Goal: Information Seeking & Learning: Learn about a topic

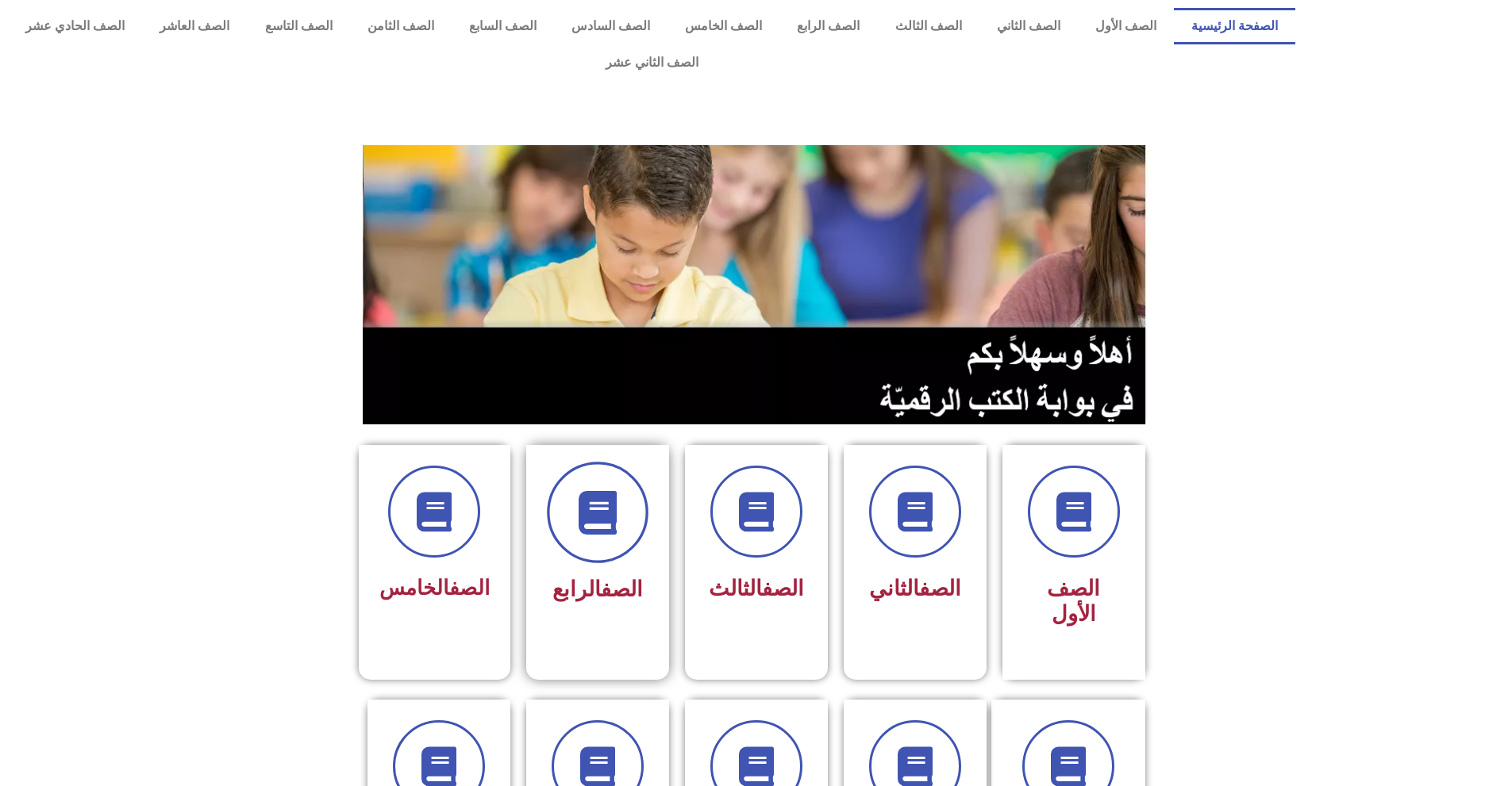
click at [597, 497] on icon at bounding box center [596, 513] width 44 height 44
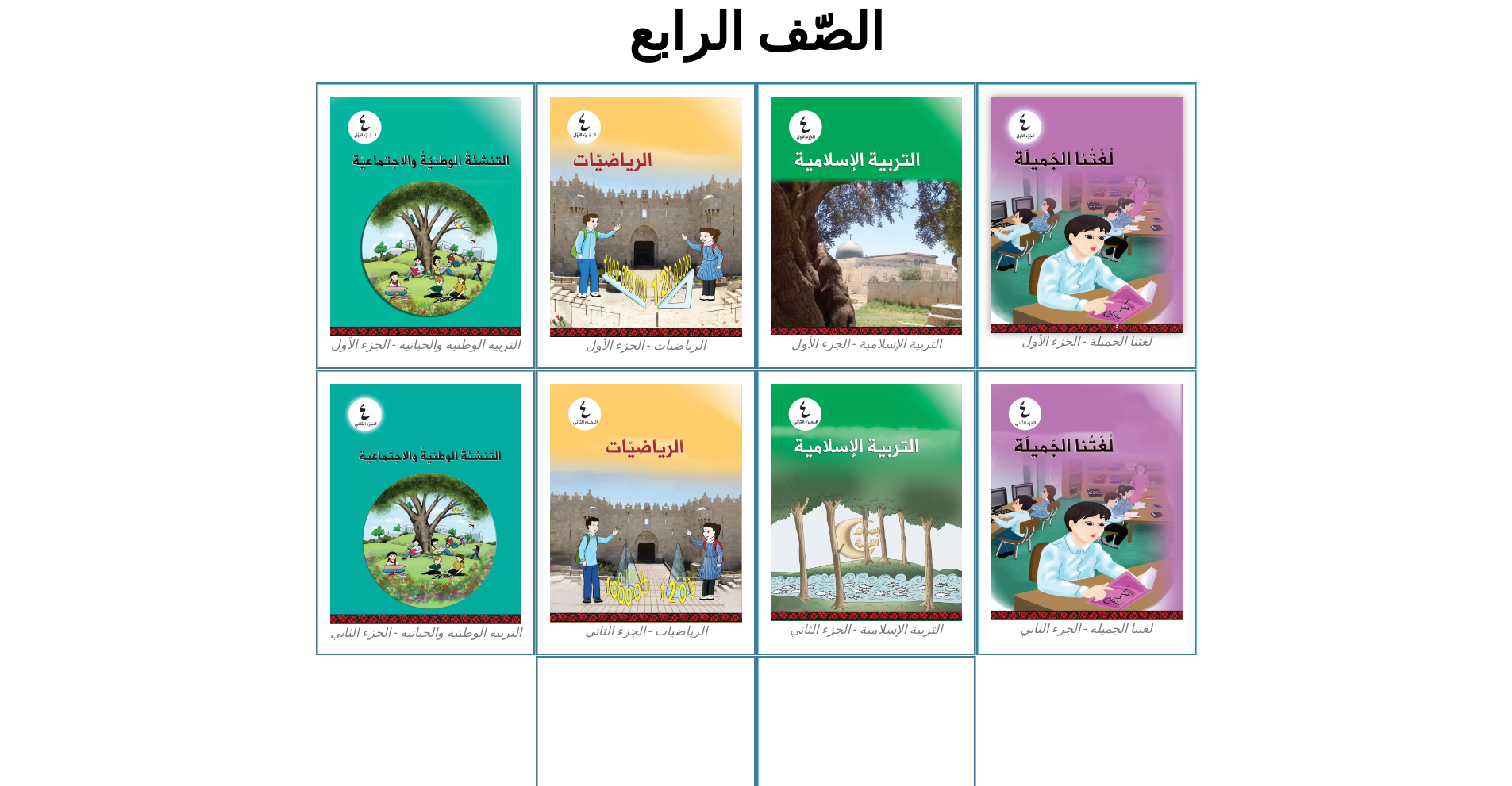
scroll to position [412, 0]
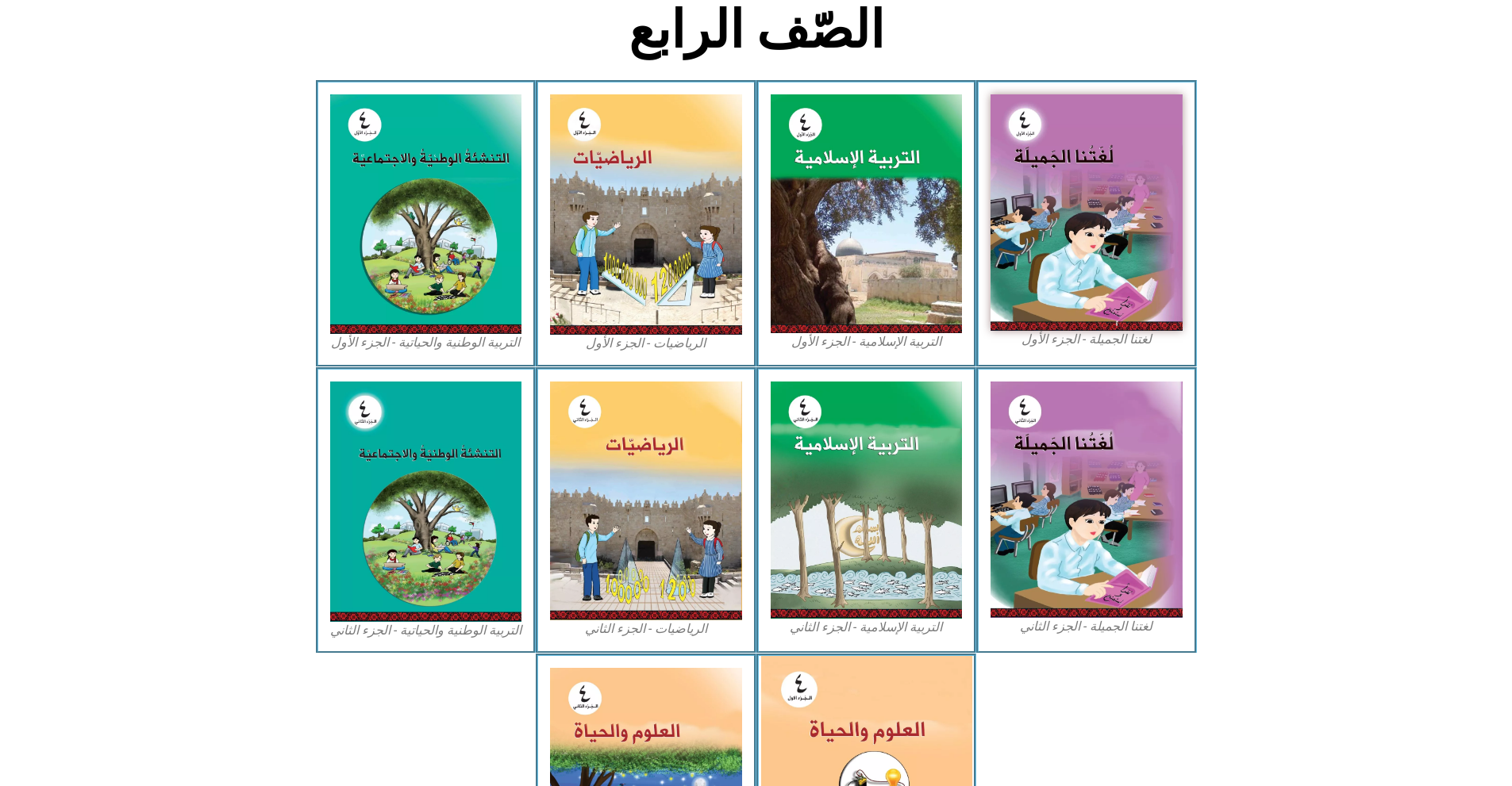
click at [838, 699] on img at bounding box center [865, 786] width 211 height 261
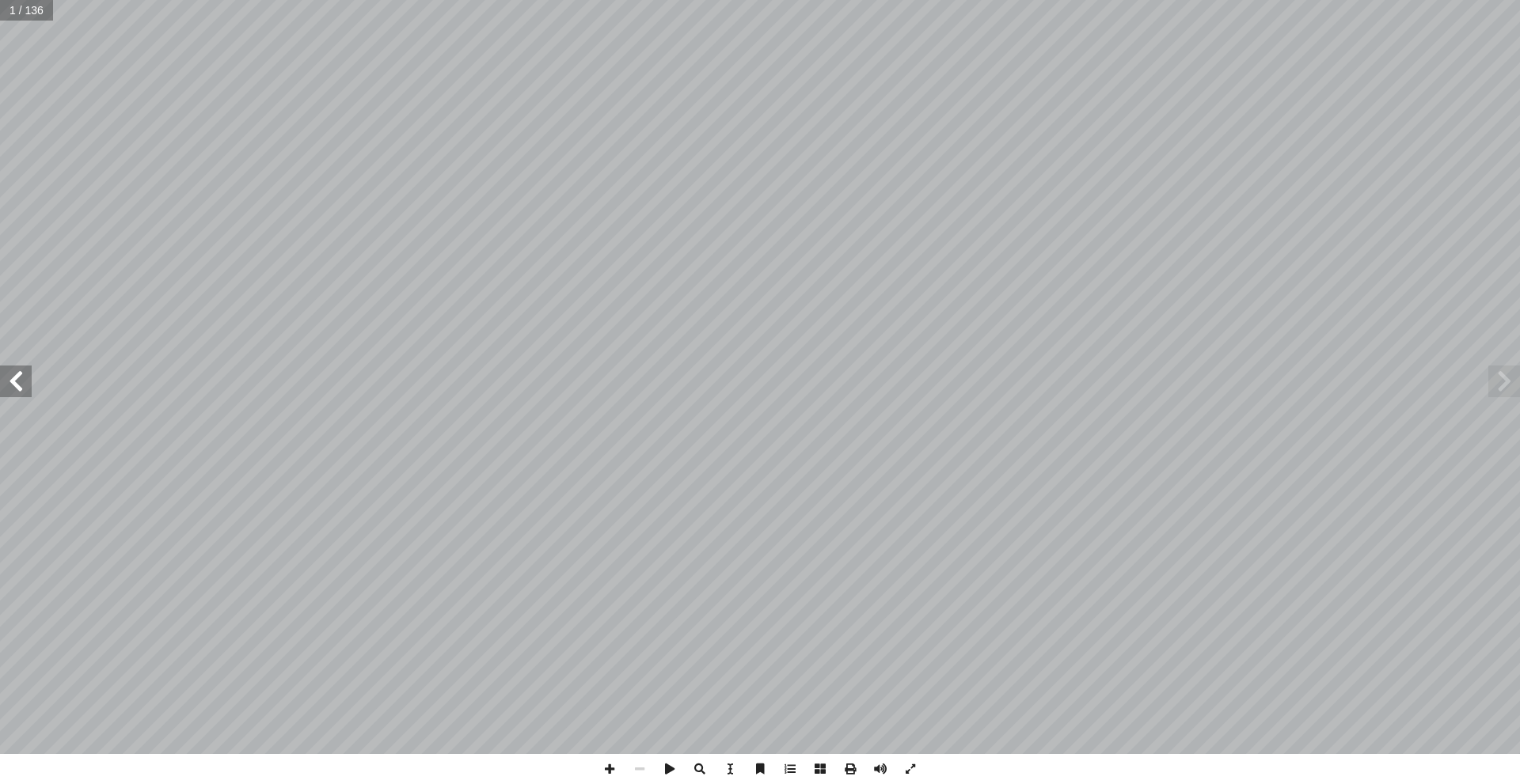
click at [30, 387] on span at bounding box center [16, 381] width 32 height 32
click at [23, 386] on span at bounding box center [16, 381] width 32 height 32
click at [1510, 390] on span at bounding box center [1503, 381] width 32 height 32
click at [16, 388] on span at bounding box center [16, 381] width 32 height 32
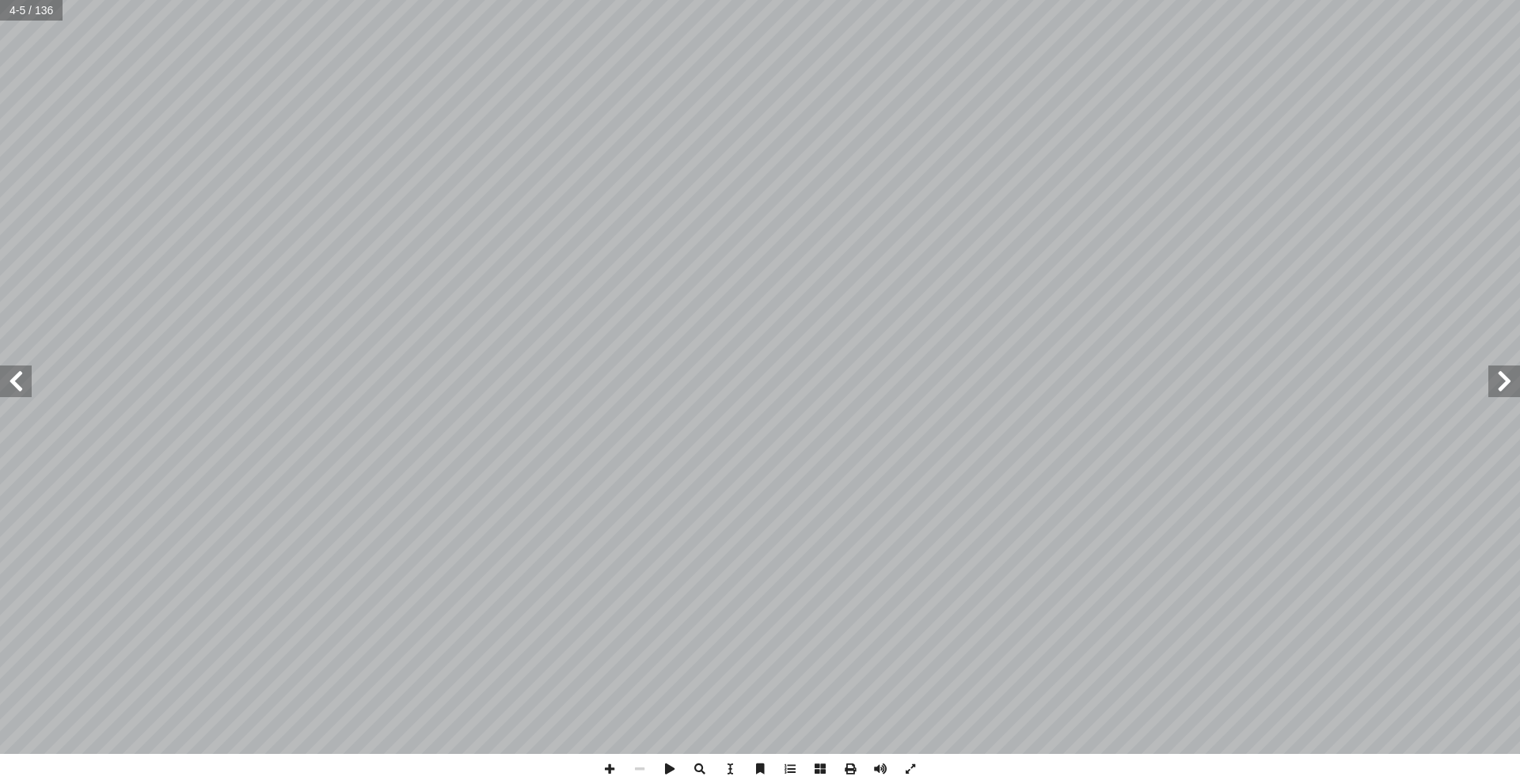
click at [14, 387] on span at bounding box center [16, 381] width 32 height 32
click at [14, 385] on span at bounding box center [16, 381] width 32 height 32
click at [12, 380] on span at bounding box center [16, 381] width 32 height 32
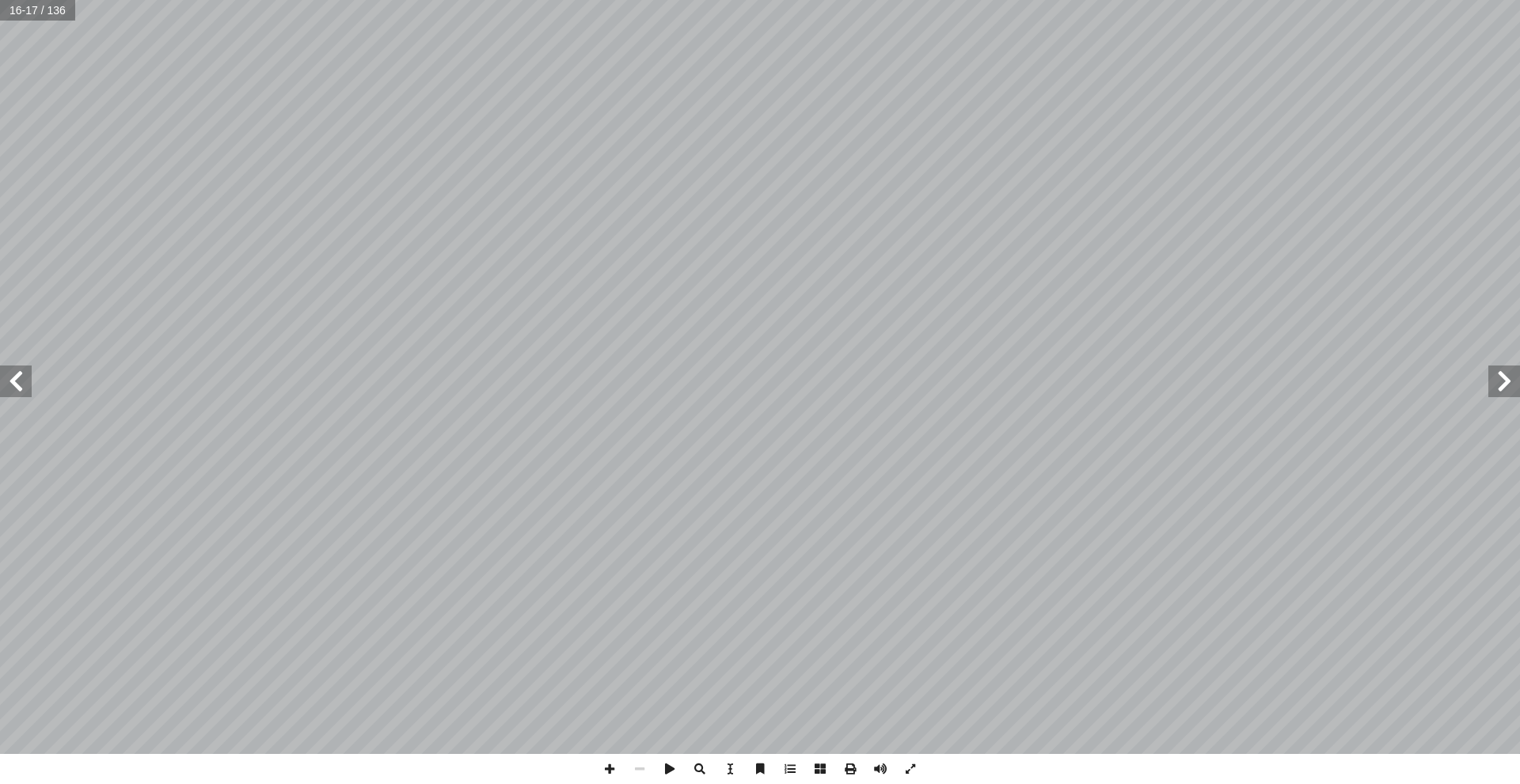
click at [13, 379] on span at bounding box center [16, 381] width 32 height 32
click at [1513, 379] on span at bounding box center [1503, 381] width 32 height 32
click at [1500, 386] on span at bounding box center [1503, 381] width 32 height 32
click at [1501, 388] on span at bounding box center [1503, 381] width 32 height 32
click at [1501, 388] on span at bounding box center [1503, 381] width 32 height 32
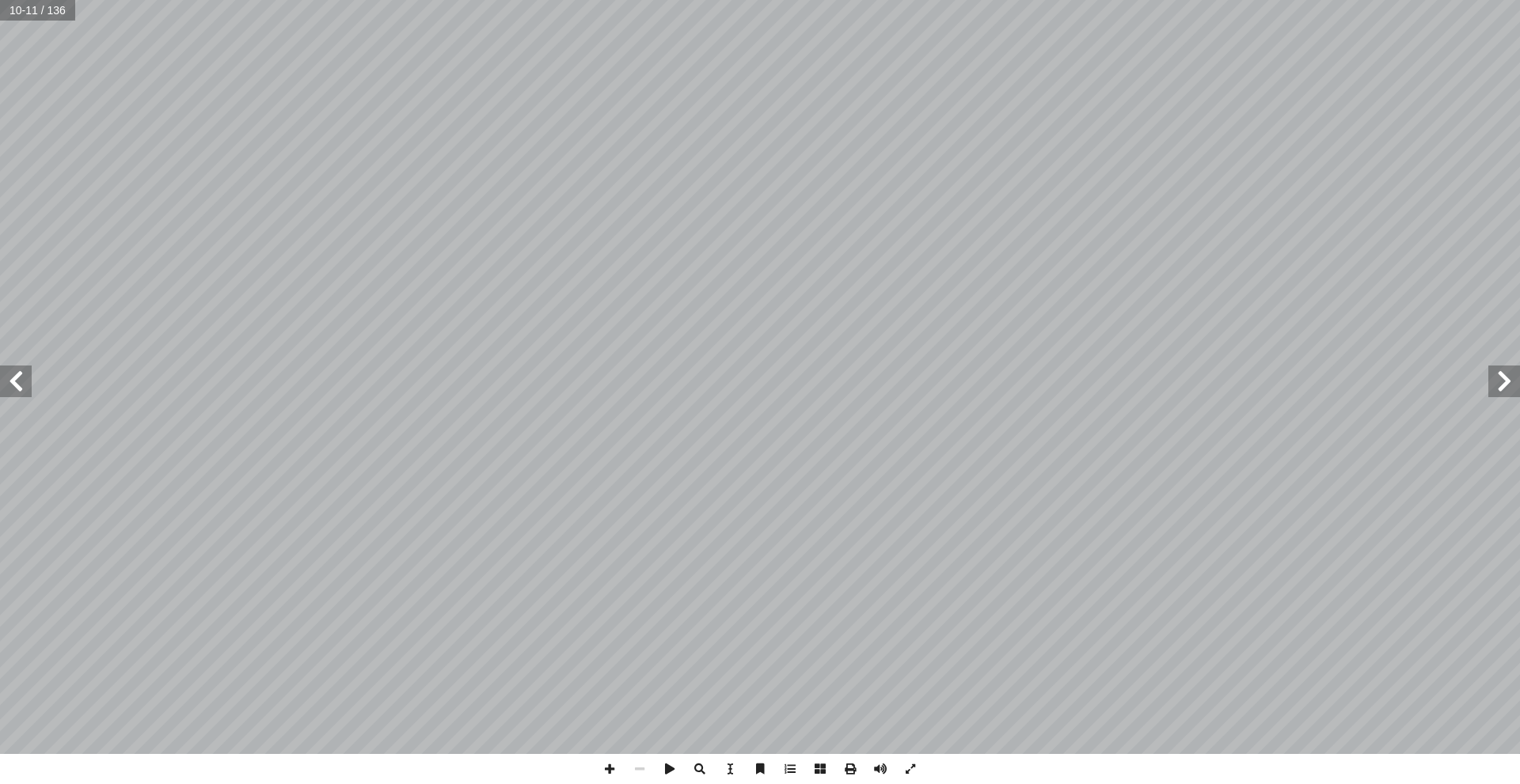
click at [21, 391] on span at bounding box center [16, 381] width 32 height 32
click at [1501, 394] on span at bounding box center [1503, 381] width 32 height 32
click at [19, 382] on span at bounding box center [16, 381] width 32 height 32
click at [19, 393] on span at bounding box center [16, 381] width 32 height 32
click at [13, 396] on span at bounding box center [16, 381] width 32 height 32
